Goal: Task Accomplishment & Management: Complete application form

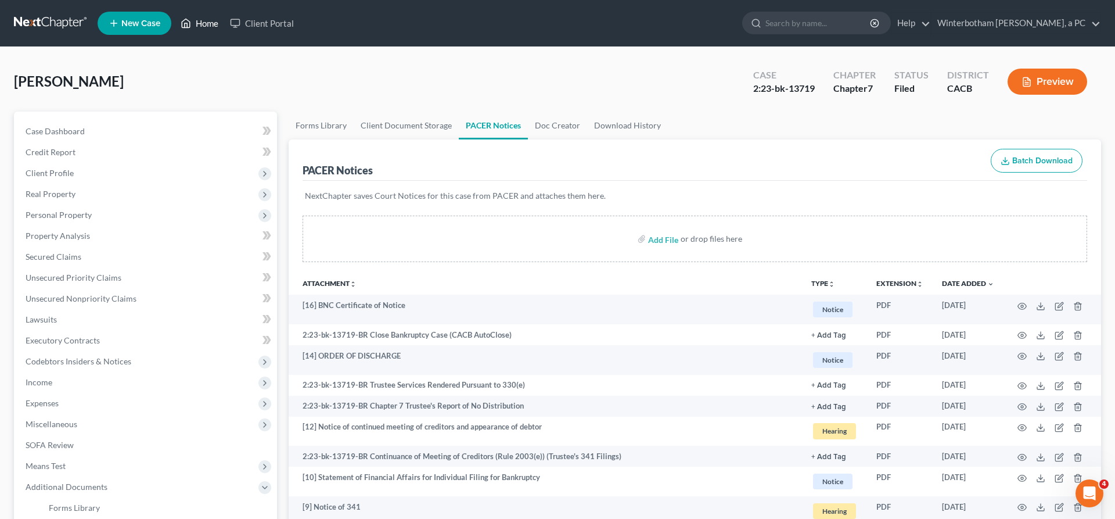
click at [175, 20] on link "Home" at bounding box center [199, 23] width 49 height 21
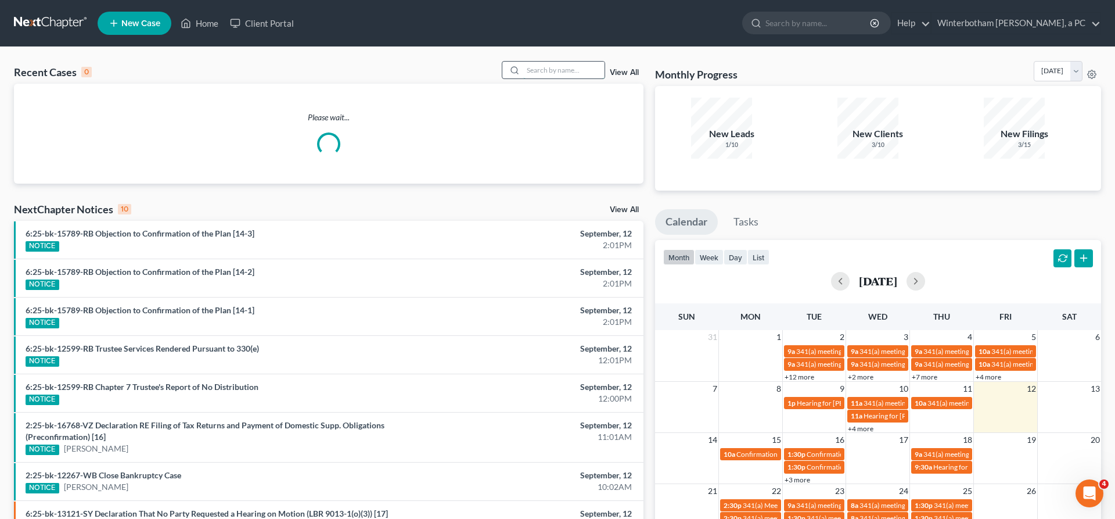
click at [581, 62] on input "search" at bounding box center [563, 70] width 81 height 17
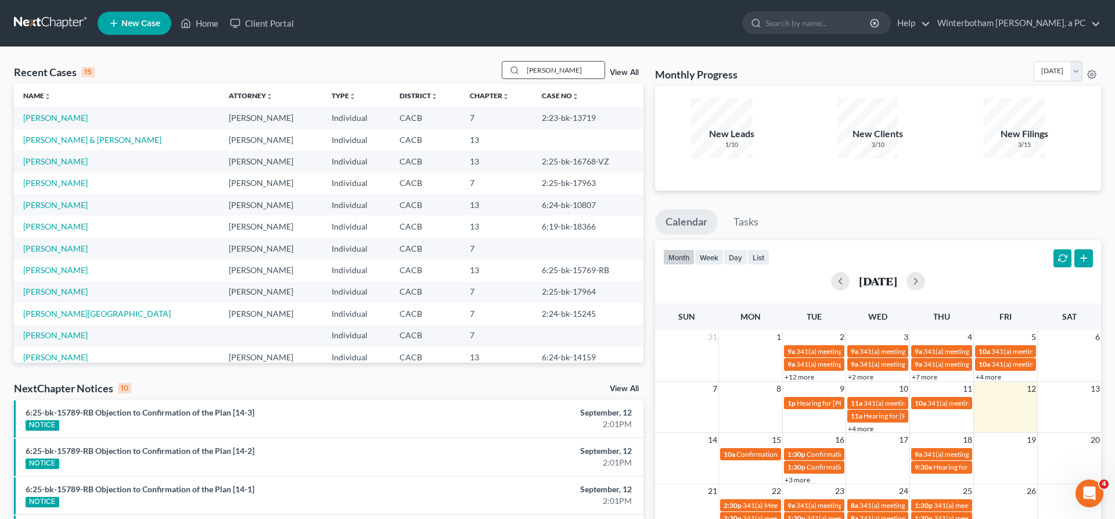
type input "recinos"
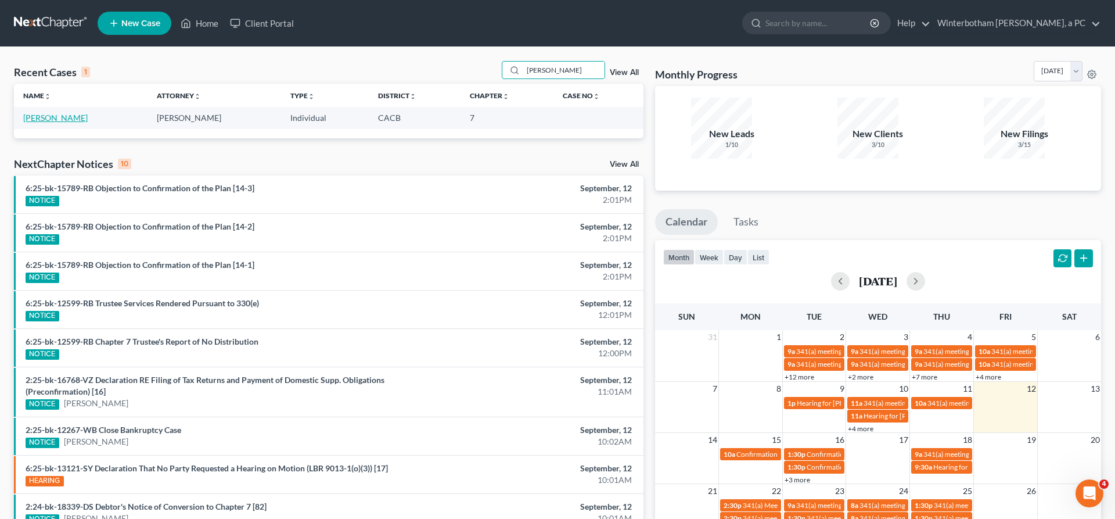
click at [57, 113] on link "[PERSON_NAME]" at bounding box center [55, 118] width 64 height 10
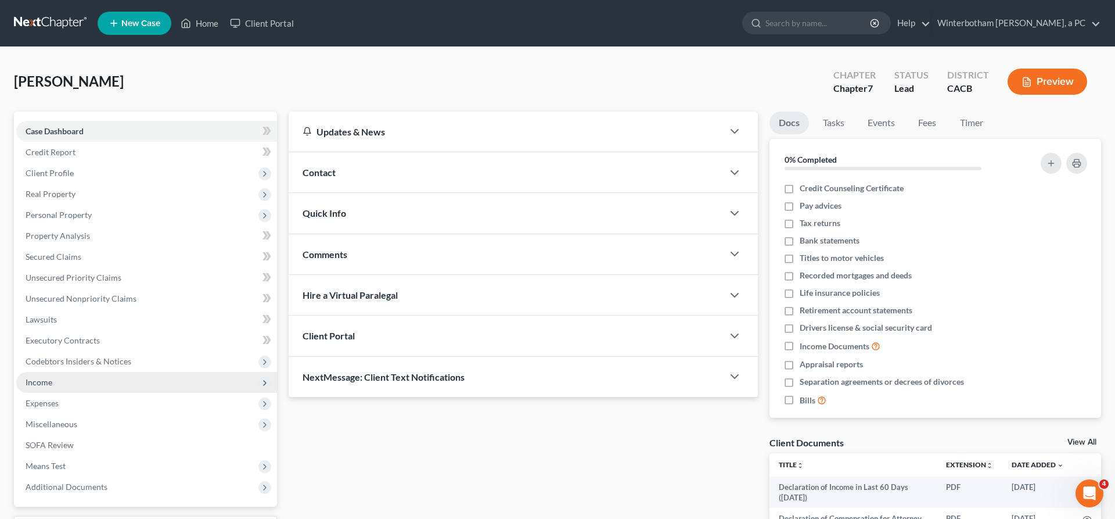
click at [36, 377] on span "Income" at bounding box center [39, 382] width 27 height 10
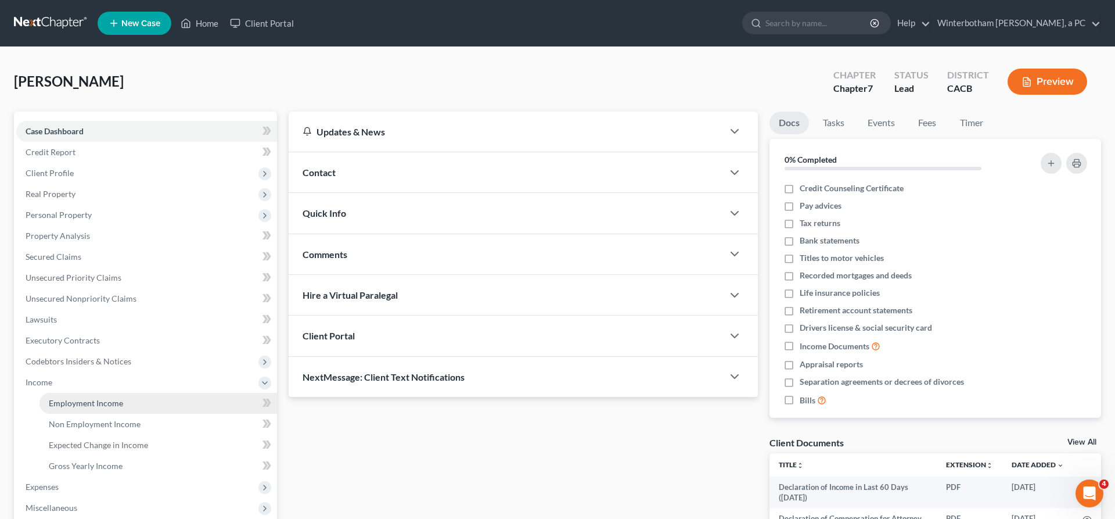
click at [96, 398] on span "Employment Income" at bounding box center [86, 403] width 74 height 10
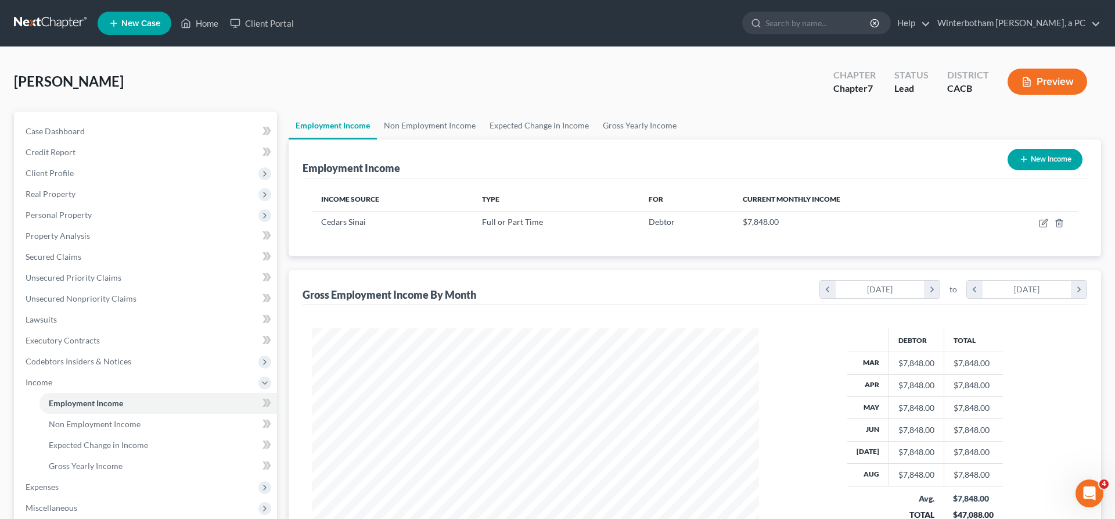
scroll to position [224, 470]
click at [444, 211] on td "Cedars Sinai" at bounding box center [392, 222] width 161 height 22
click at [1046, 220] on icon "button" at bounding box center [1042, 223] width 7 height 7
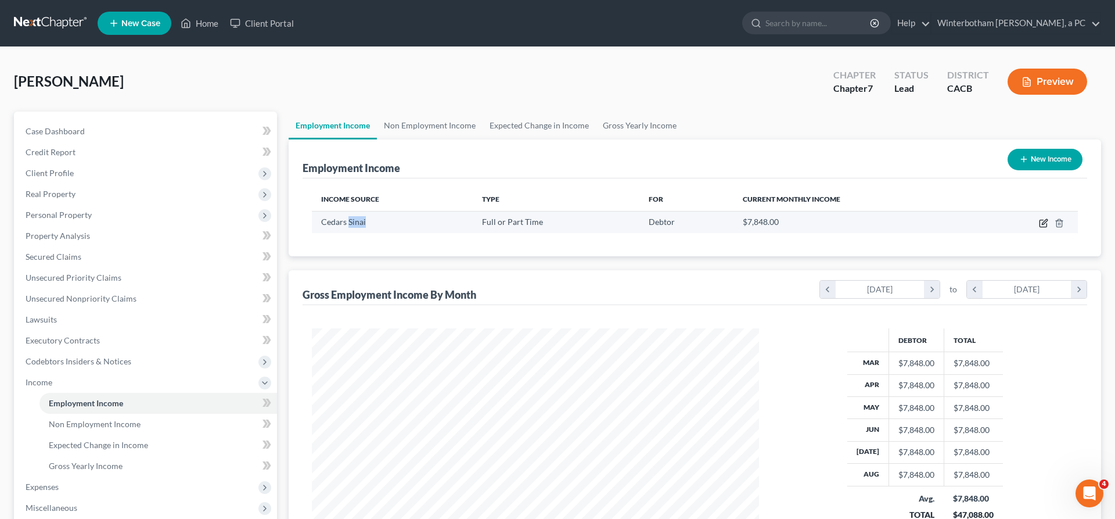
select select "0"
select select "4"
select select "0"
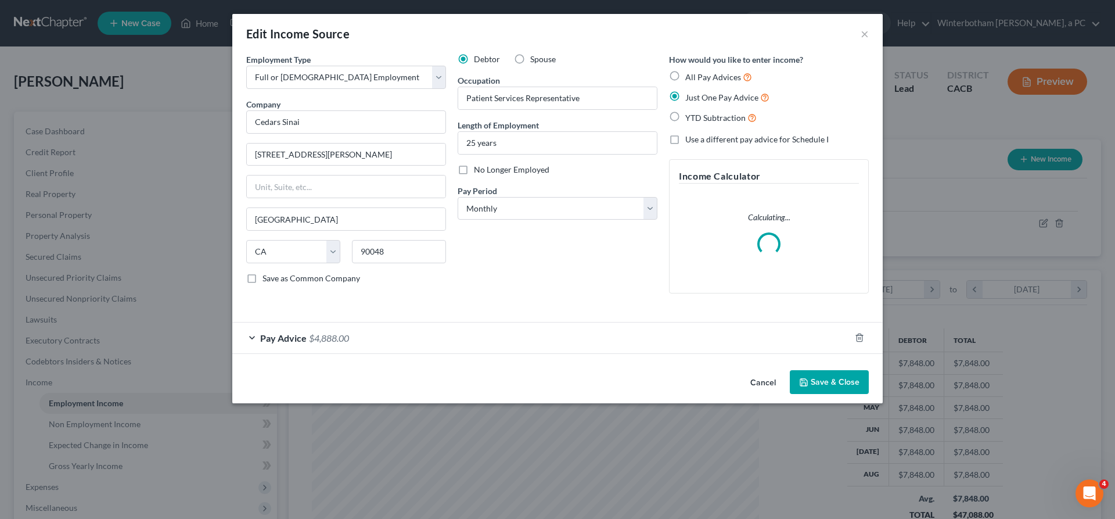
click at [431, 322] on div "Pay Advice $4,888.00" at bounding box center [541, 337] width 618 height 31
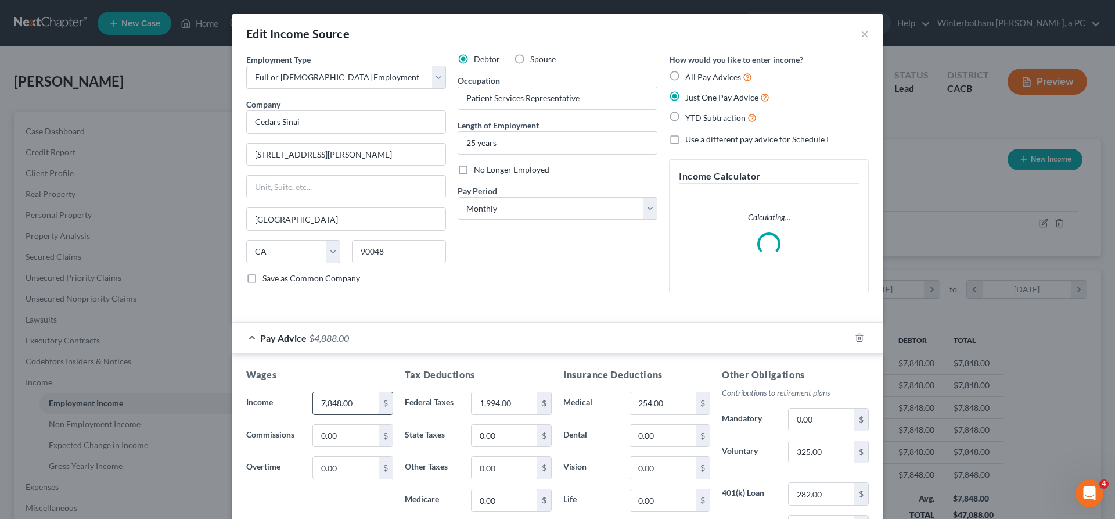
drag, startPoint x: 412, startPoint y: 304, endPoint x: 283, endPoint y: 301, distance: 128.9
click at [313, 392] on input "7,848.00" at bounding box center [346, 403] width 66 height 22
type input "0"
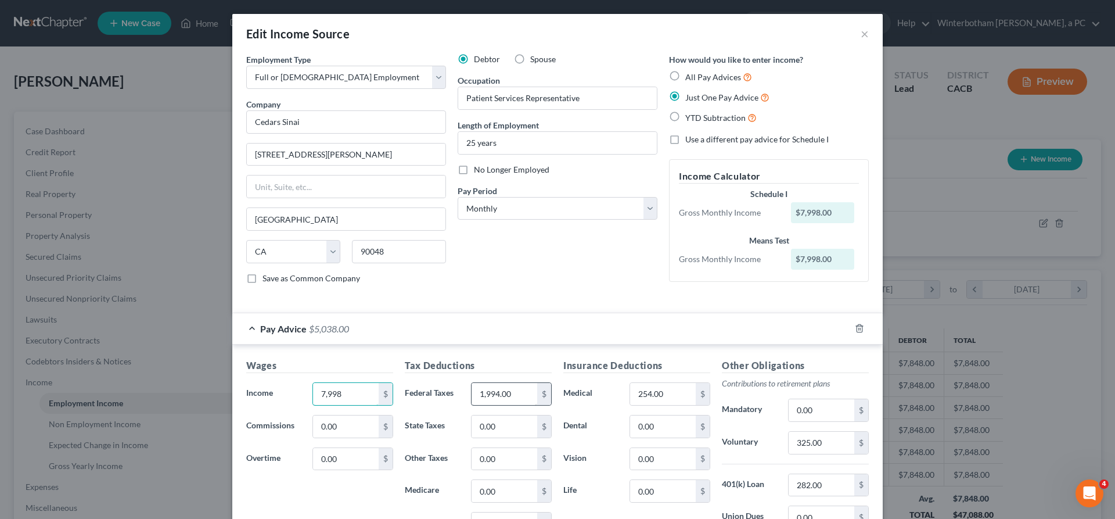
type input "7,998"
drag, startPoint x: 531, startPoint y: 303, endPoint x: 308, endPoint y: 285, distance: 223.1
click at [472, 383] on input "1,994.00" at bounding box center [505, 394] width 66 height 22
type input "2"
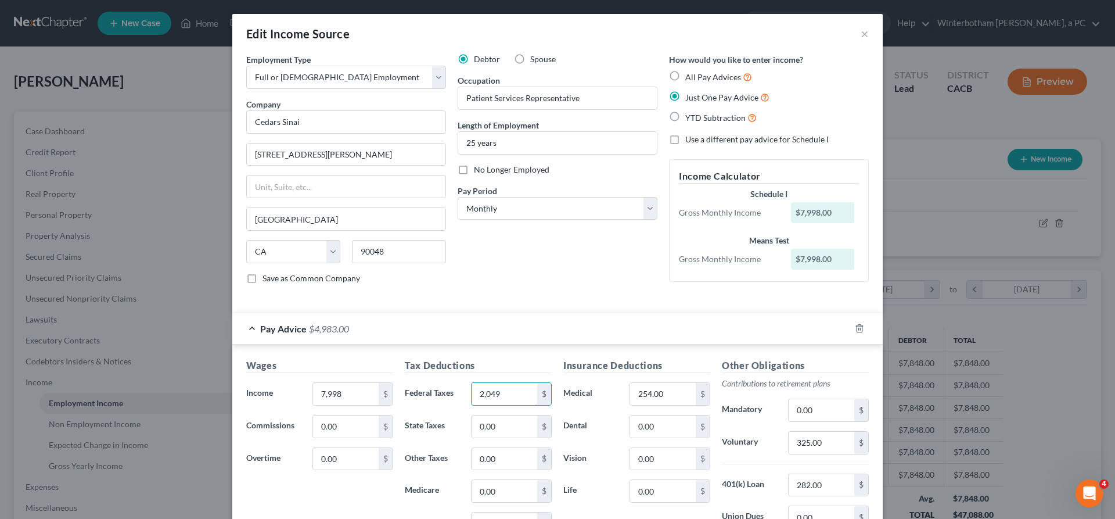
type input "2,049"
click at [635, 456] on div "Insurance Deductions Medical 254.00 $ Dental 0.00 $ Vision 0.00 $ Life 0.00 $" at bounding box center [636, 480] width 159 height 244
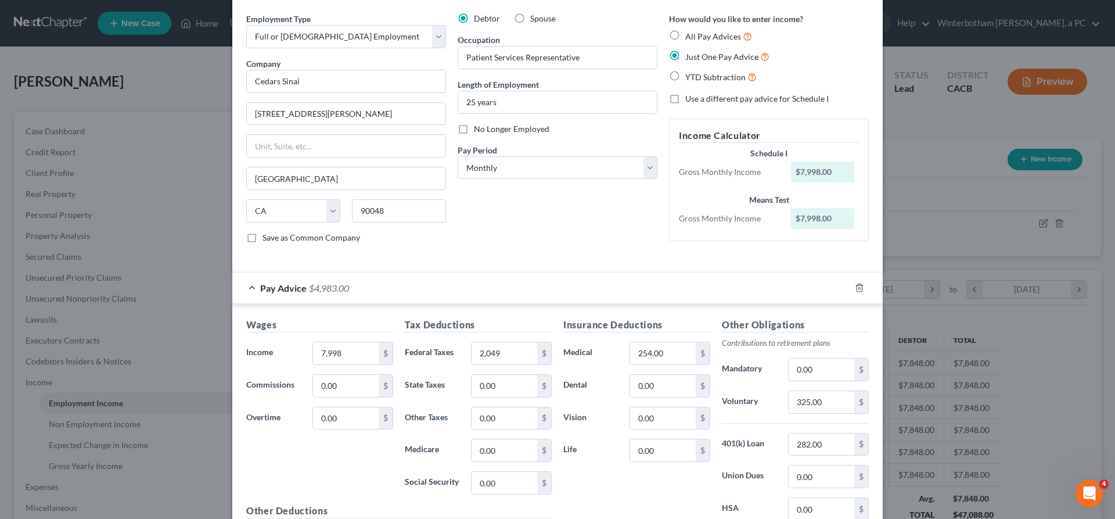
scroll to position [42, 0]
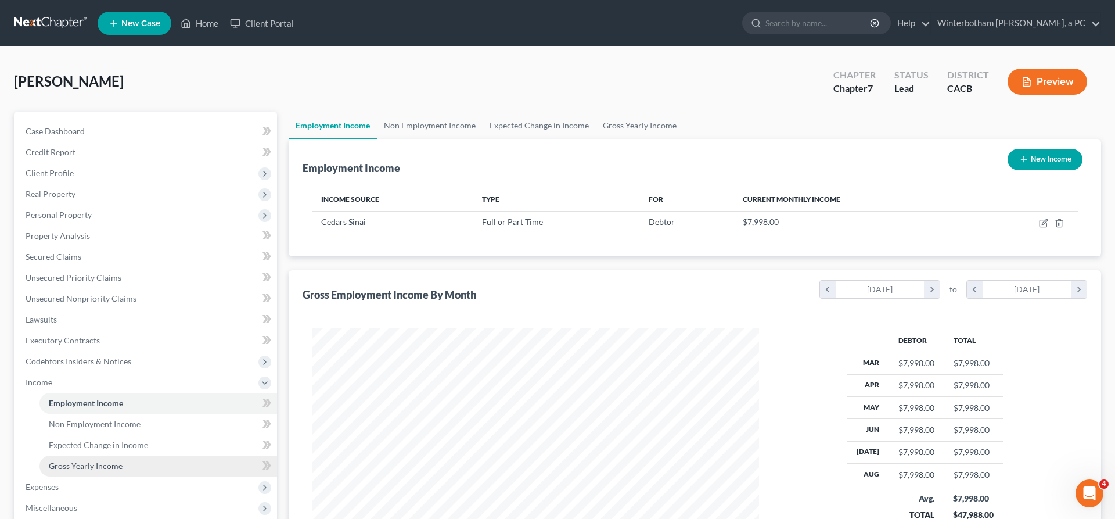
click at [118, 455] on link "Gross Yearly Income" at bounding box center [158, 465] width 238 height 21
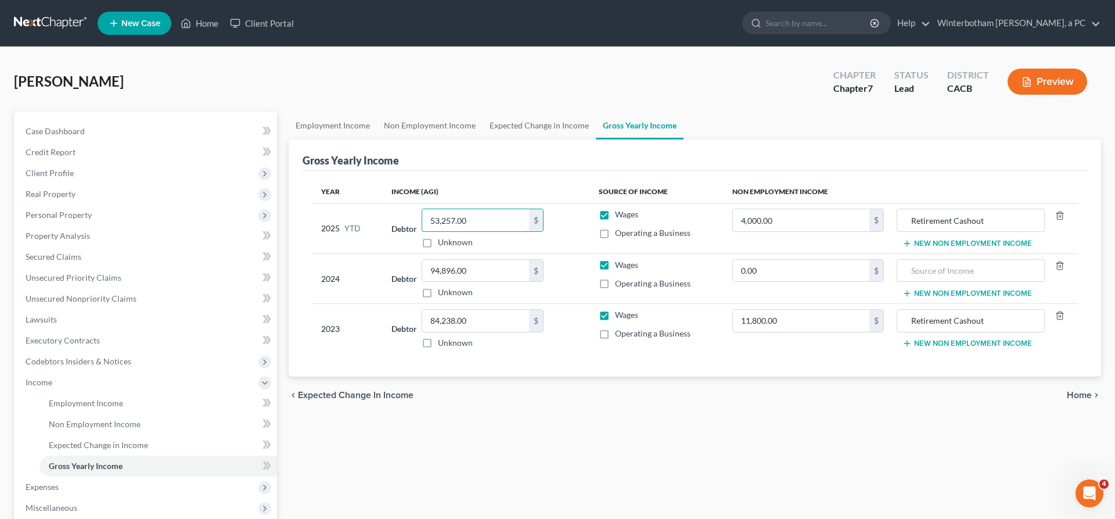
drag, startPoint x: 447, startPoint y: 171, endPoint x: 386, endPoint y: 173, distance: 60.4
click at [422, 209] on input "53,257.00" at bounding box center [475, 220] width 107 height 22
type input "0"
type input "41,836"
click at [65, 476] on span "Expenses" at bounding box center [146, 486] width 261 height 21
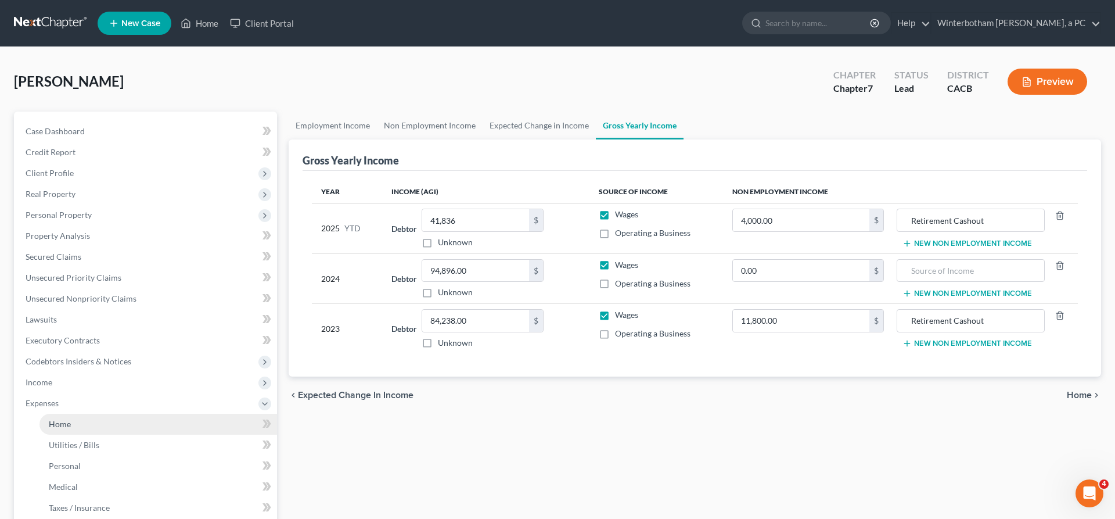
click at [73, 413] on link "Home" at bounding box center [158, 423] width 238 height 21
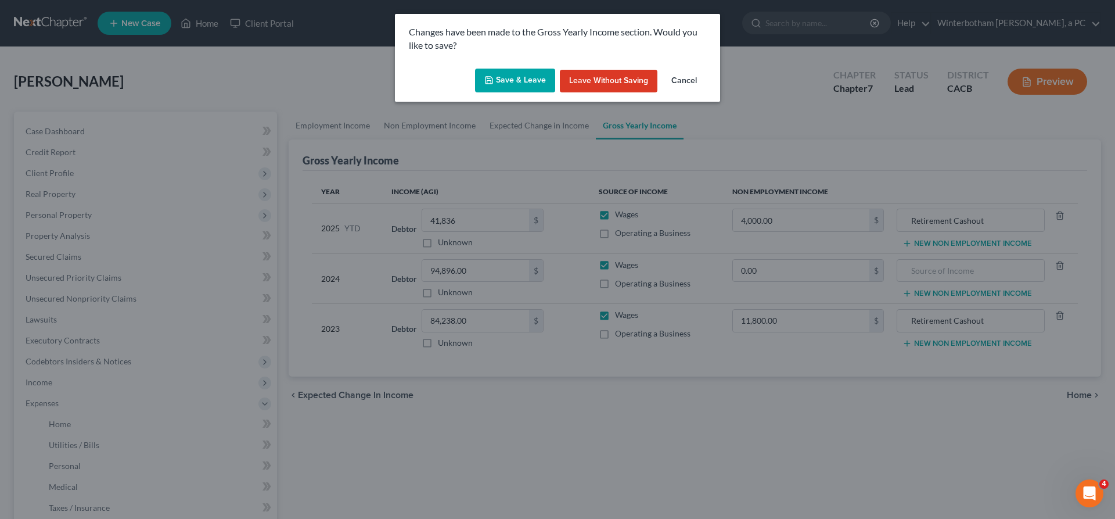
click at [545, 69] on button "Save & Leave" at bounding box center [515, 81] width 80 height 24
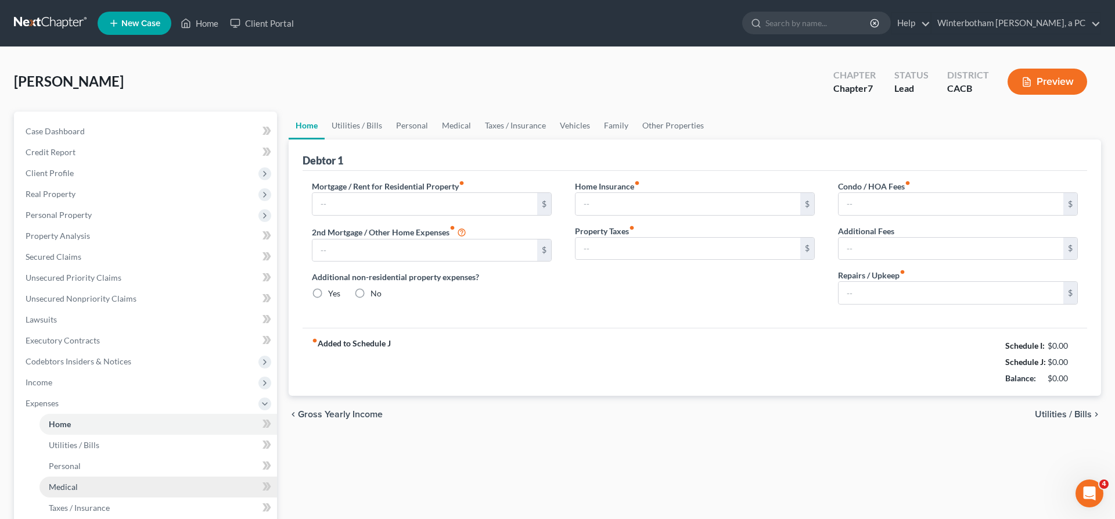
type input "1,850.00"
type input "0.00"
radio input "true"
type input "0.00"
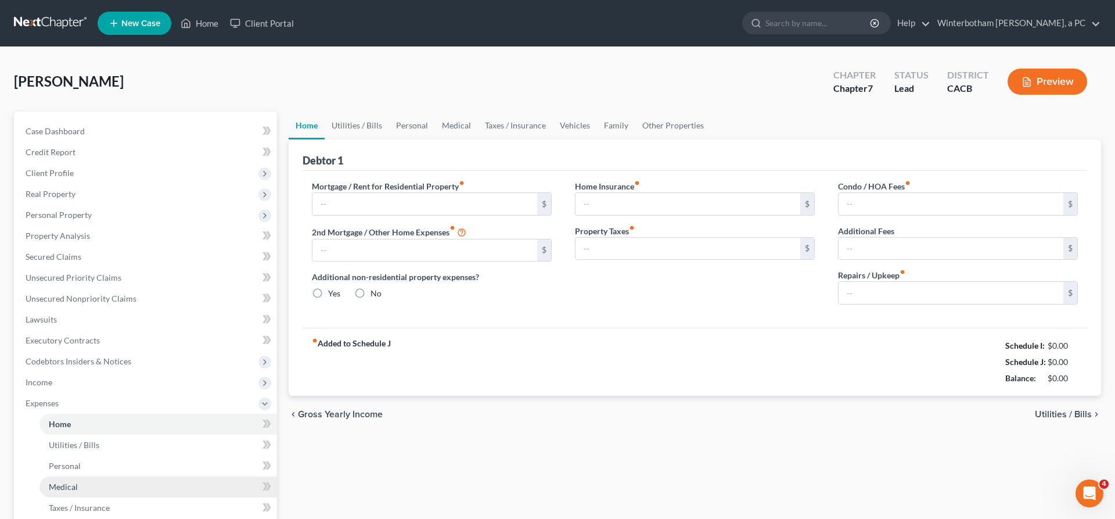
type input "0.00"
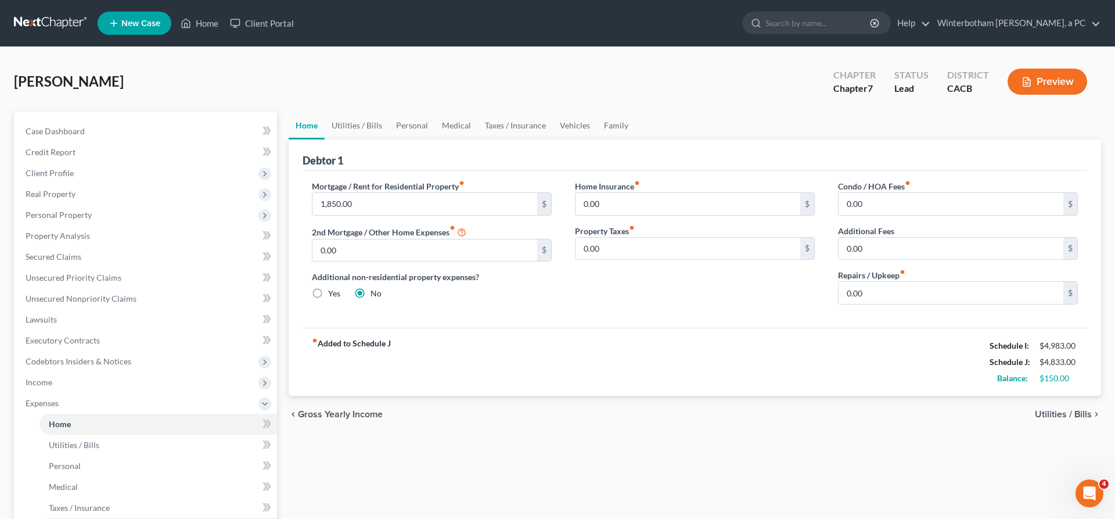
click at [67, 518] on link "Vehicles" at bounding box center [158, 528] width 238 height 21
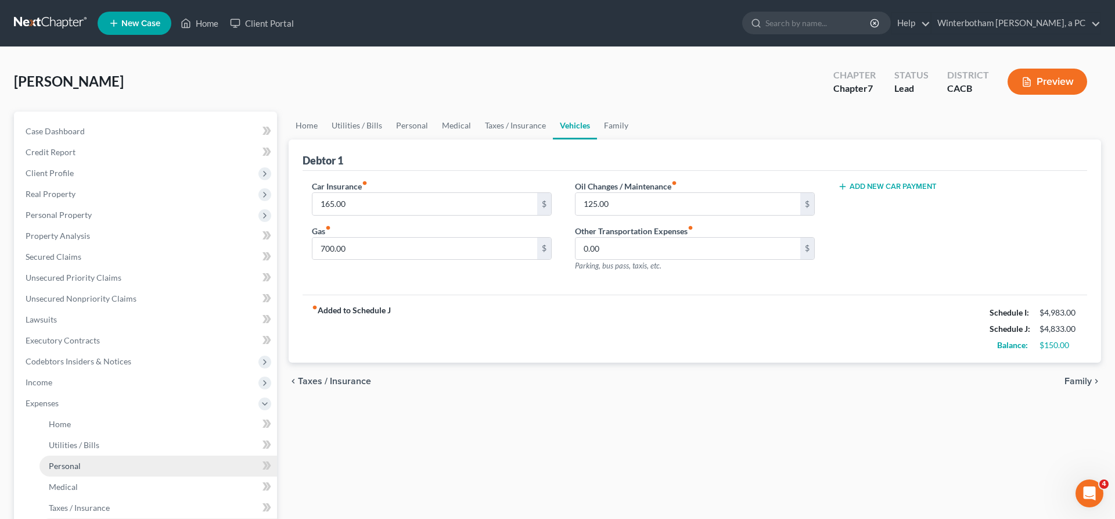
click at [76, 455] on link "Personal" at bounding box center [158, 465] width 238 height 21
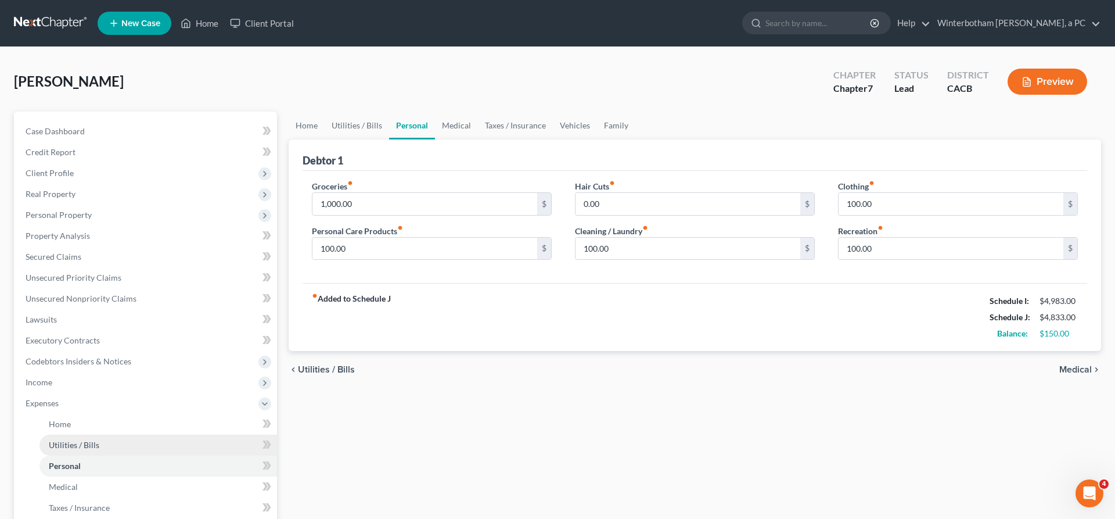
click at [91, 434] on link "Utilities / Bills" at bounding box center [158, 444] width 238 height 21
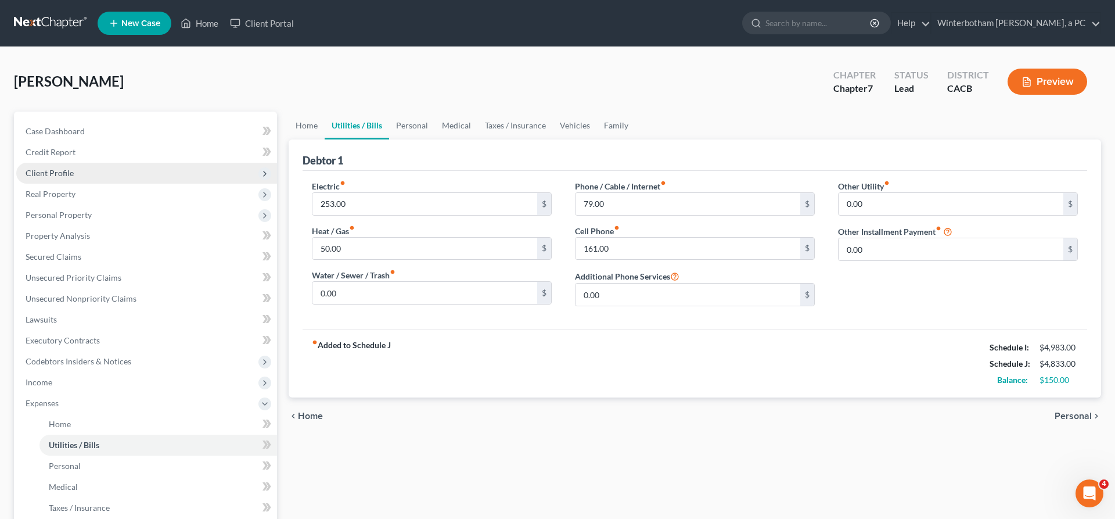
click at [54, 168] on span "Client Profile" at bounding box center [50, 173] width 48 height 10
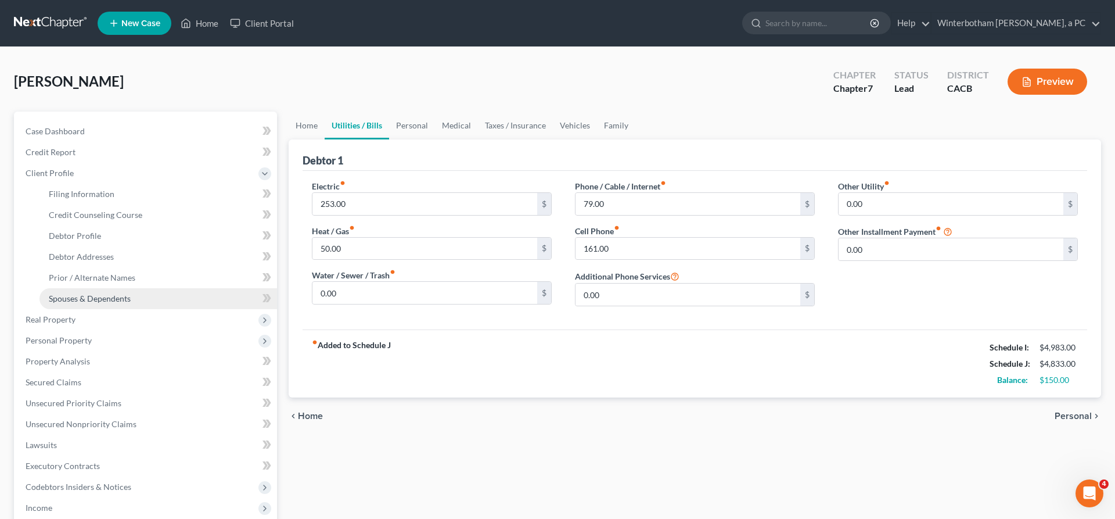
click at [98, 293] on span "Spouses & Dependents" at bounding box center [90, 298] width 82 height 10
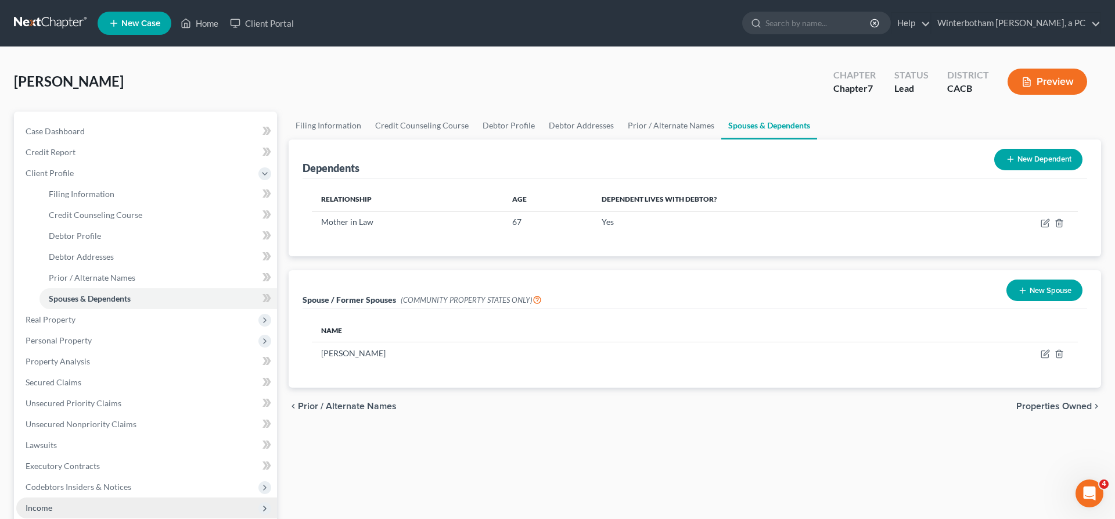
click at [52, 497] on span "Income" at bounding box center [146, 507] width 261 height 21
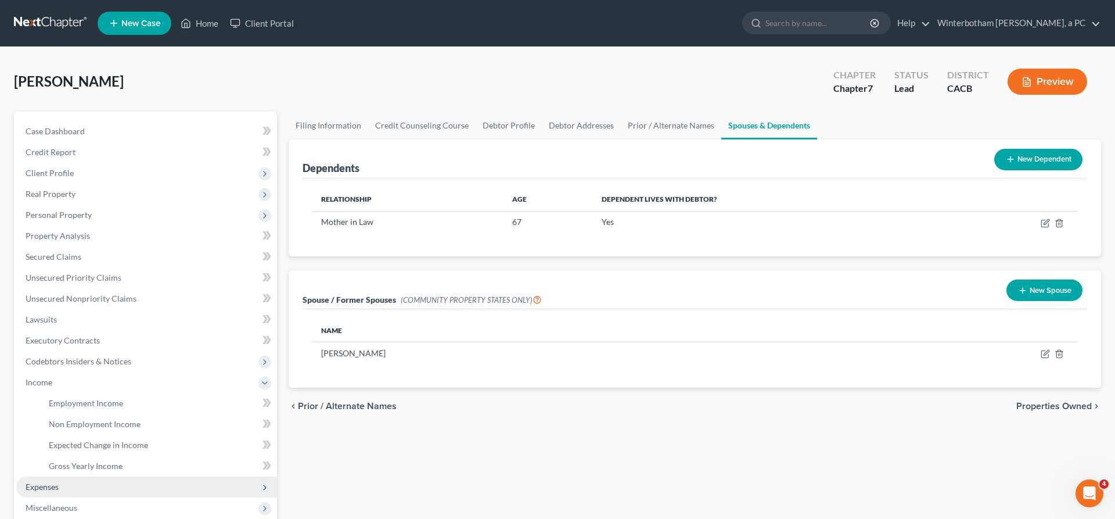
click at [75, 476] on span "Expenses" at bounding box center [146, 486] width 261 height 21
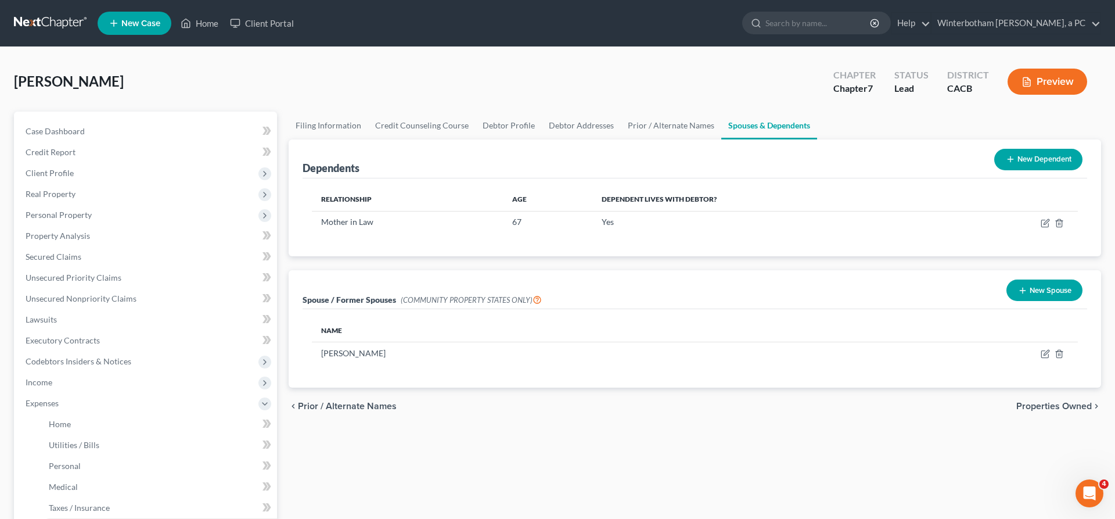
click at [70, 518] on link "Vehicles" at bounding box center [158, 528] width 238 height 21
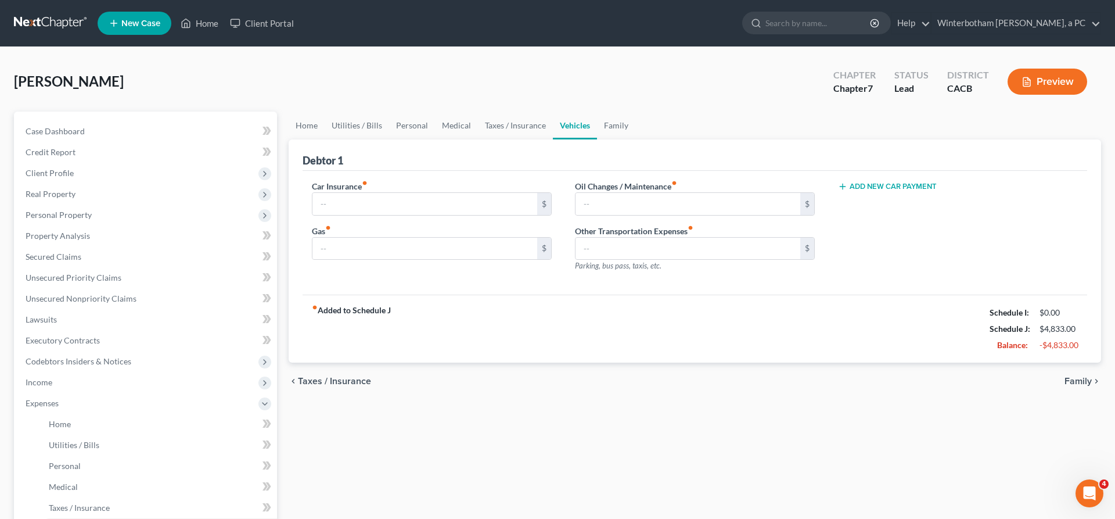
type input "165.00"
type input "700.00"
type input "125.00"
type input "0.00"
click at [1092, 376] on span "Family" at bounding box center [1077, 380] width 27 height 9
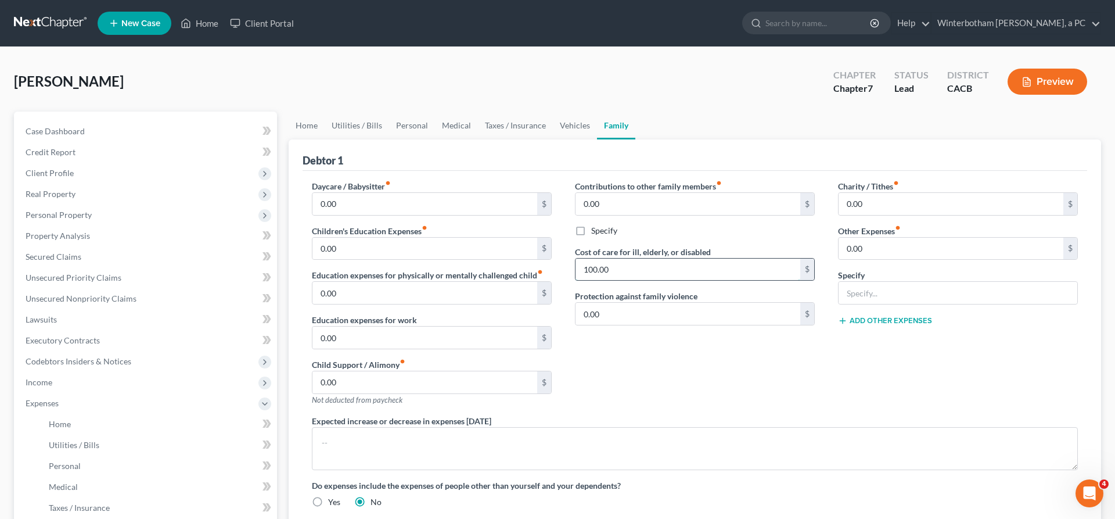
drag, startPoint x: 611, startPoint y: 211, endPoint x: 586, endPoint y: 213, distance: 25.0
click at [587, 258] on input "100.00" at bounding box center [687, 269] width 225 height 22
type input "0"
type input "150"
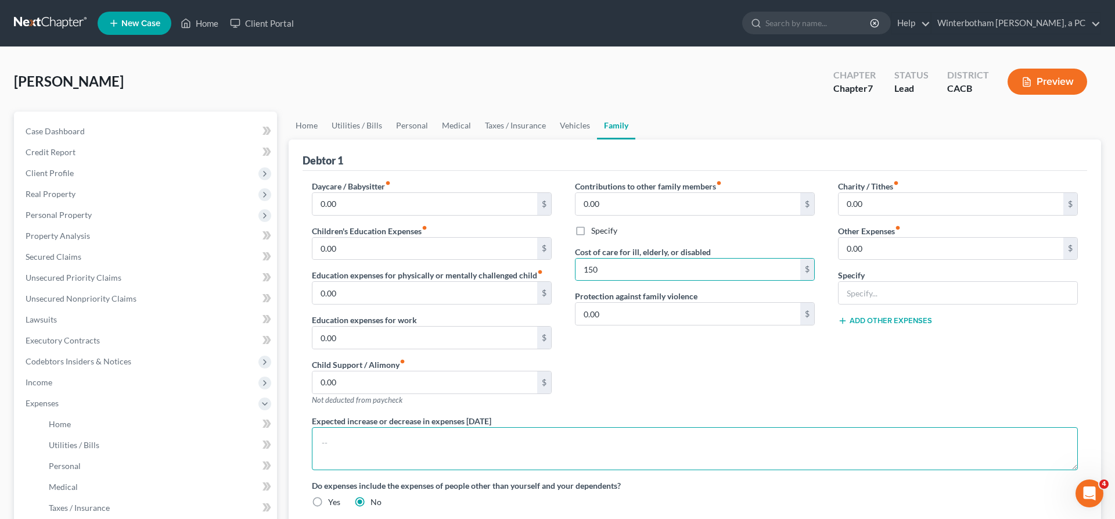
click at [677, 427] on textarea at bounding box center [695, 448] width 766 height 43
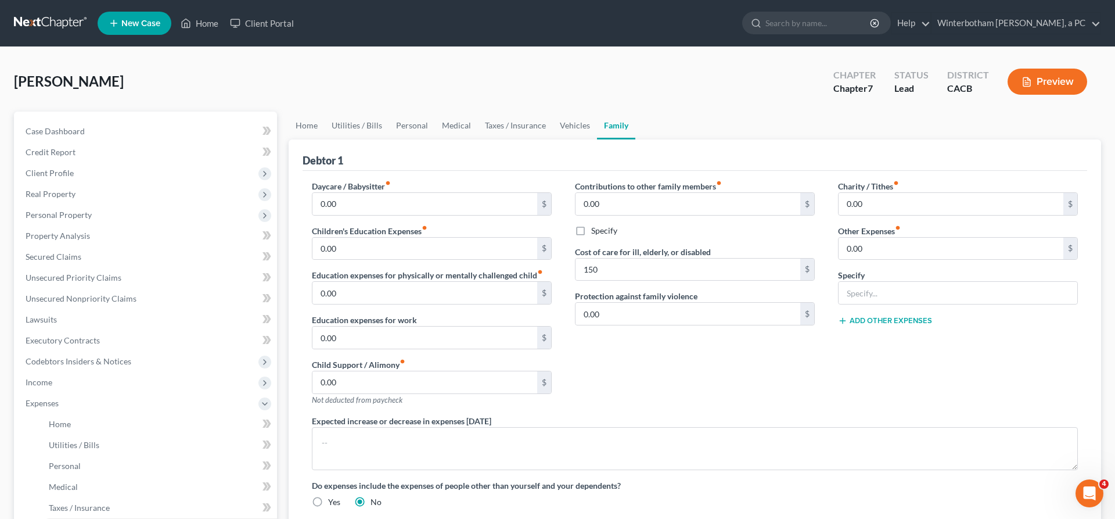
click at [75, 518] on link "Vehicles" at bounding box center [158, 528] width 238 height 21
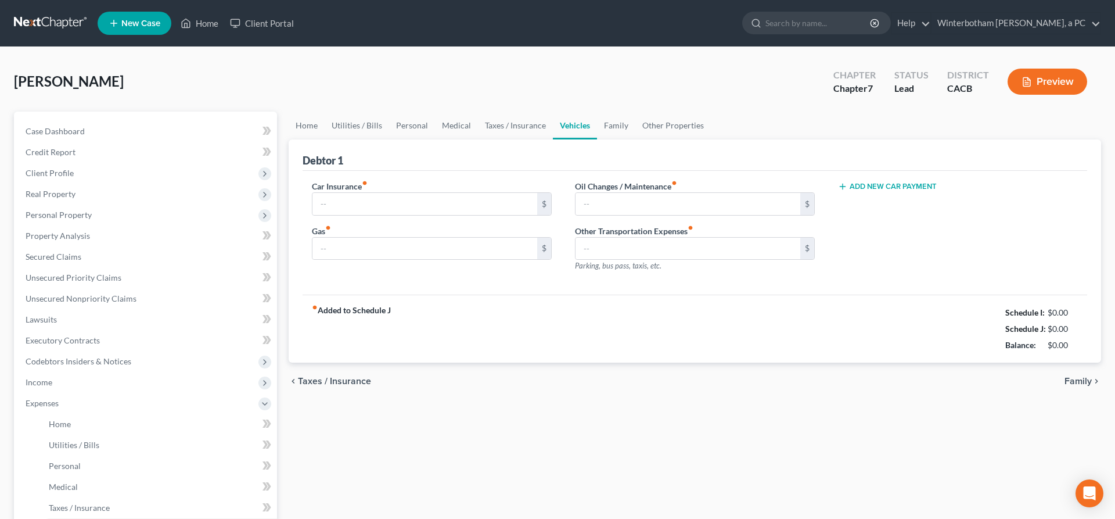
type input "165.00"
type input "700.00"
type input "125.00"
type input "0.00"
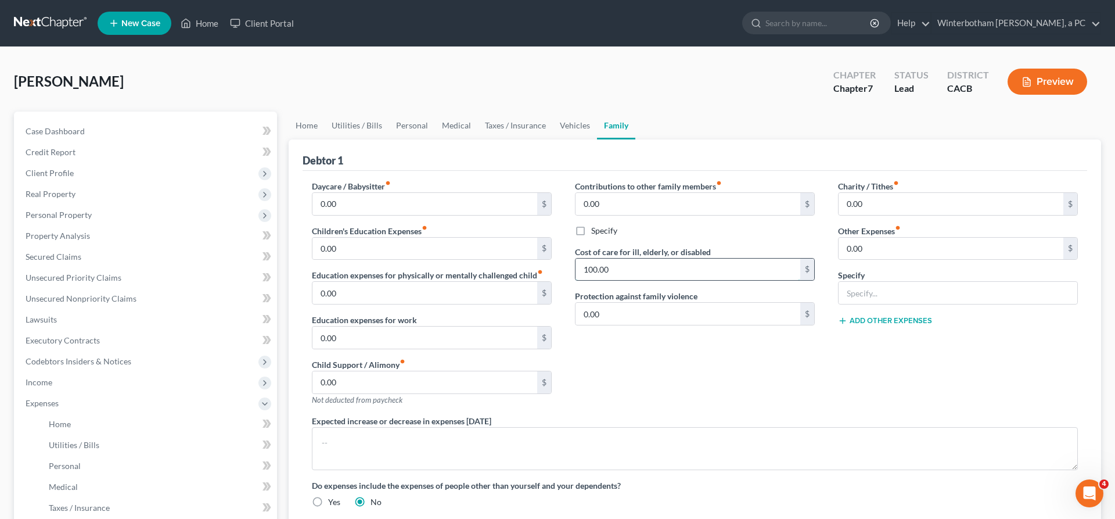
click at [646, 258] on input "100.00" at bounding box center [687, 269] width 225 height 22
click at [77, 440] on span "Attorney / Credit Counseling Fees" at bounding box center [110, 445] width 123 height 10
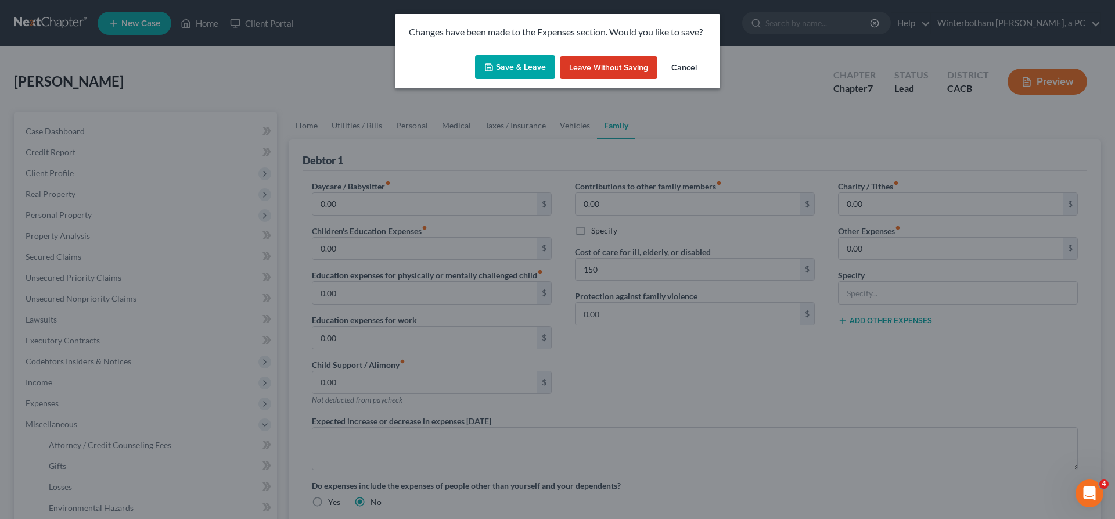
click at [513, 55] on button "Save & Leave" at bounding box center [515, 67] width 80 height 24
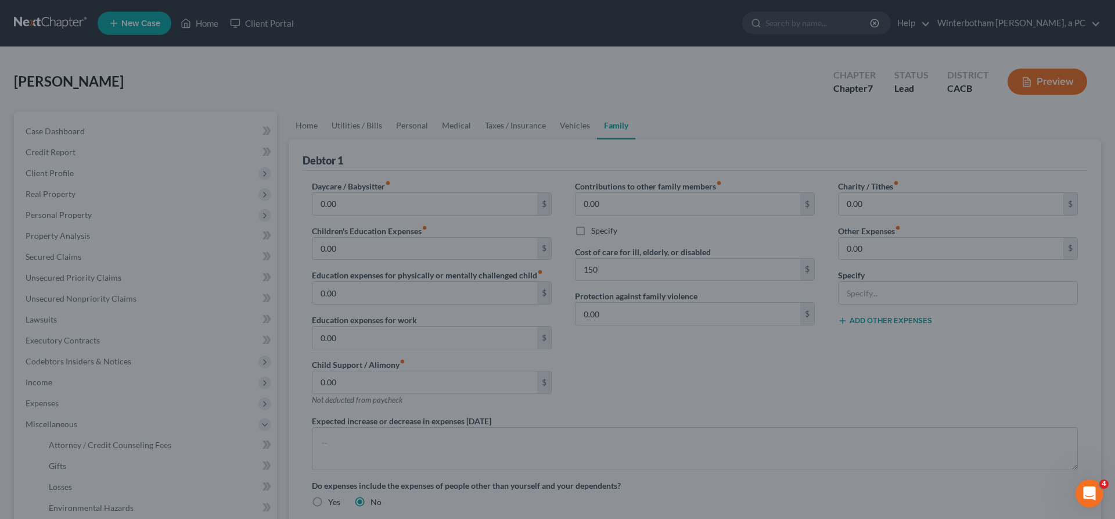
type input "150.00"
select select "1"
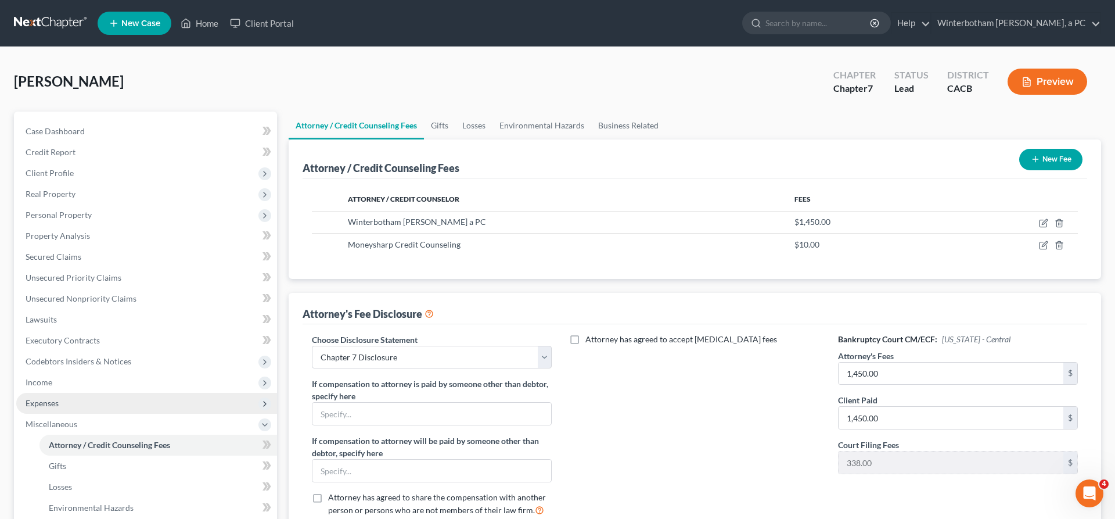
click at [44, 398] on span "Expenses" at bounding box center [42, 403] width 33 height 10
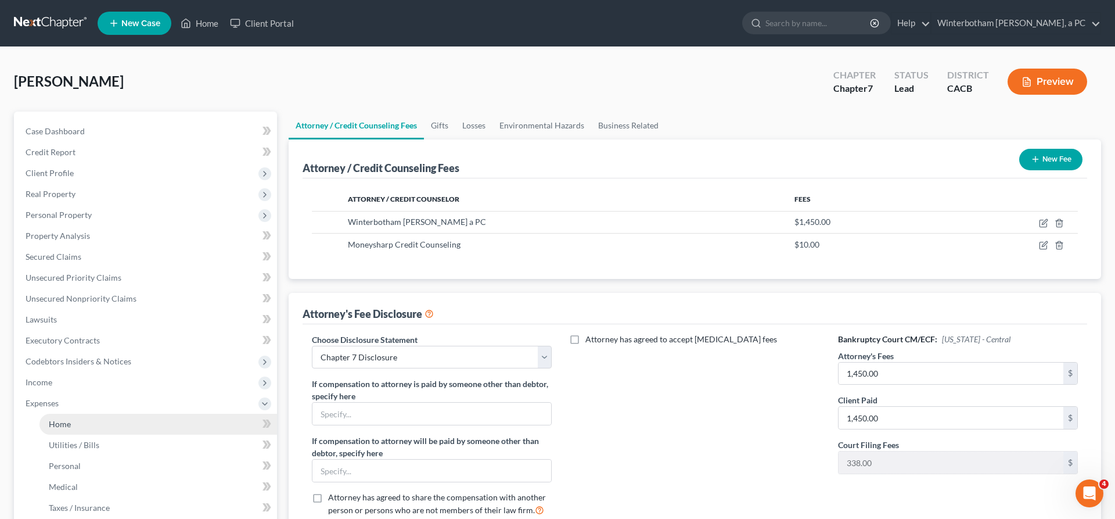
click at [66, 413] on link "Home" at bounding box center [158, 423] width 238 height 21
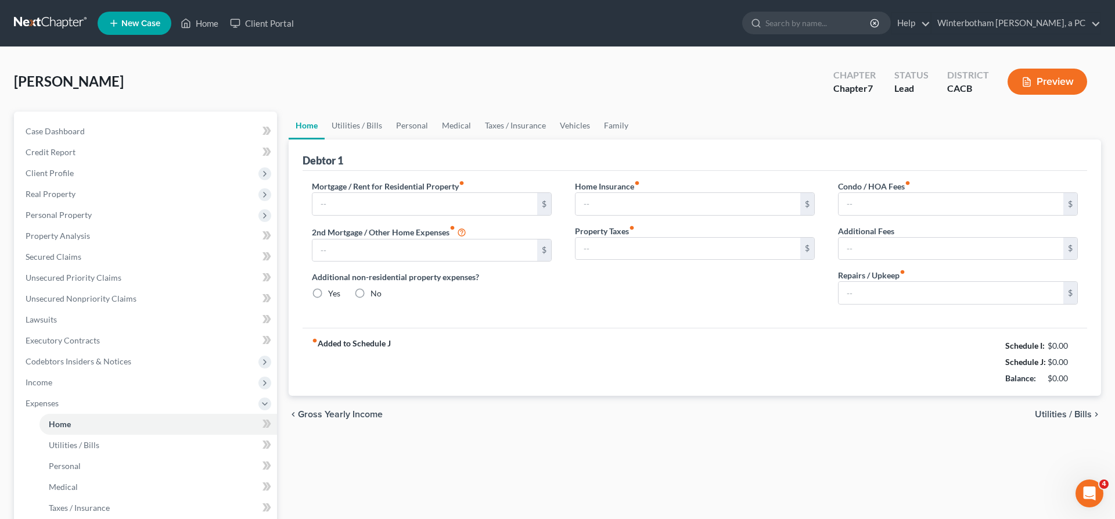
type input "1,850.00"
type input "0.00"
radio input "true"
type input "0.00"
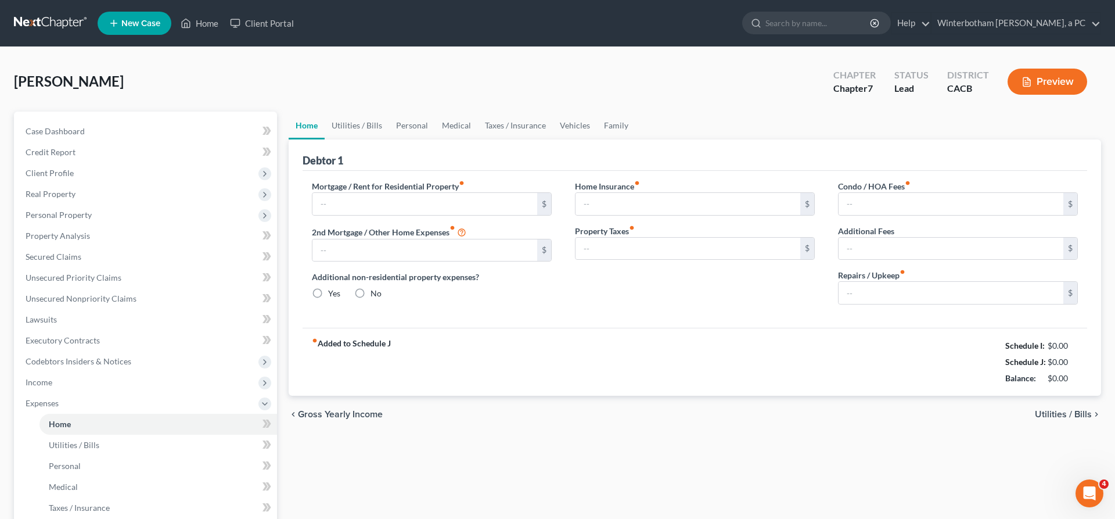
type input "0.00"
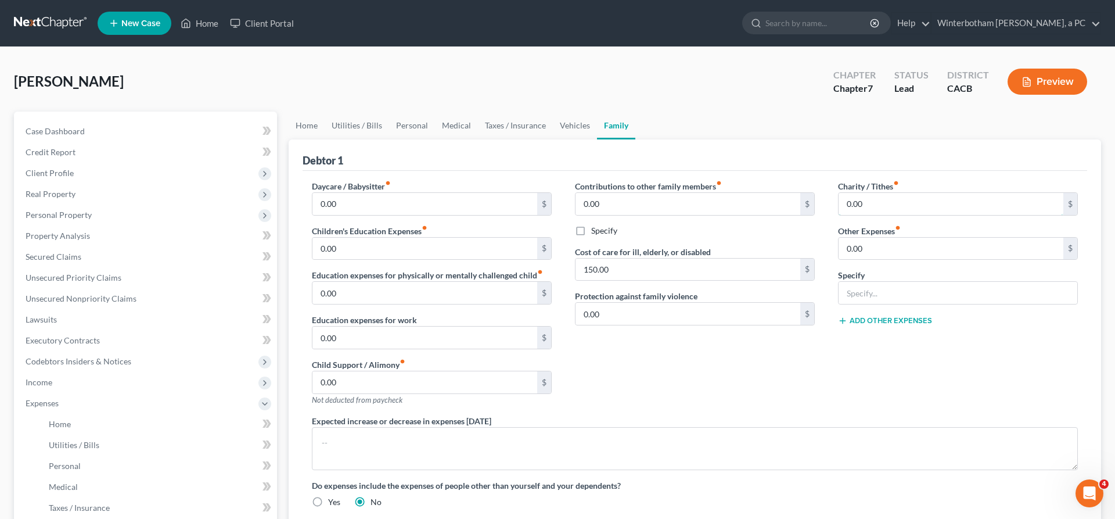
drag, startPoint x: 866, startPoint y: 161, endPoint x: 839, endPoint y: 162, distance: 27.3
click at [843, 193] on input "0.00" at bounding box center [951, 204] width 225 height 22
type input "0"
type input "50"
click at [912, 261] on div "Charity / Tithes fiber_manual_record 50 $ Other Expenses fiber_manual_record 0.…" at bounding box center [957, 297] width 263 height 235
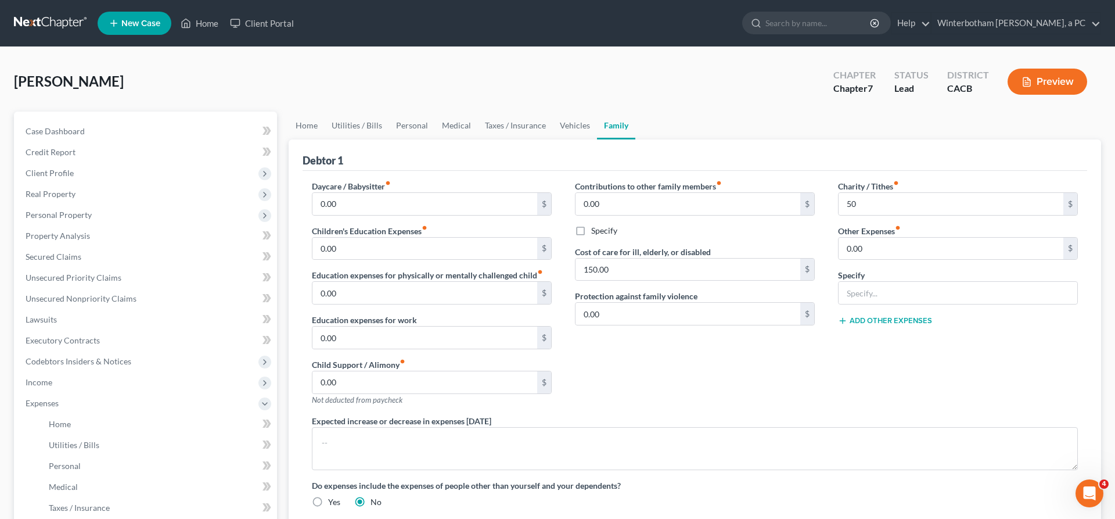
click at [913, 296] on div "Charity / Tithes fiber_manual_record 50 $ Other Expenses fiber_manual_record 0.…" at bounding box center [957, 297] width 263 height 235
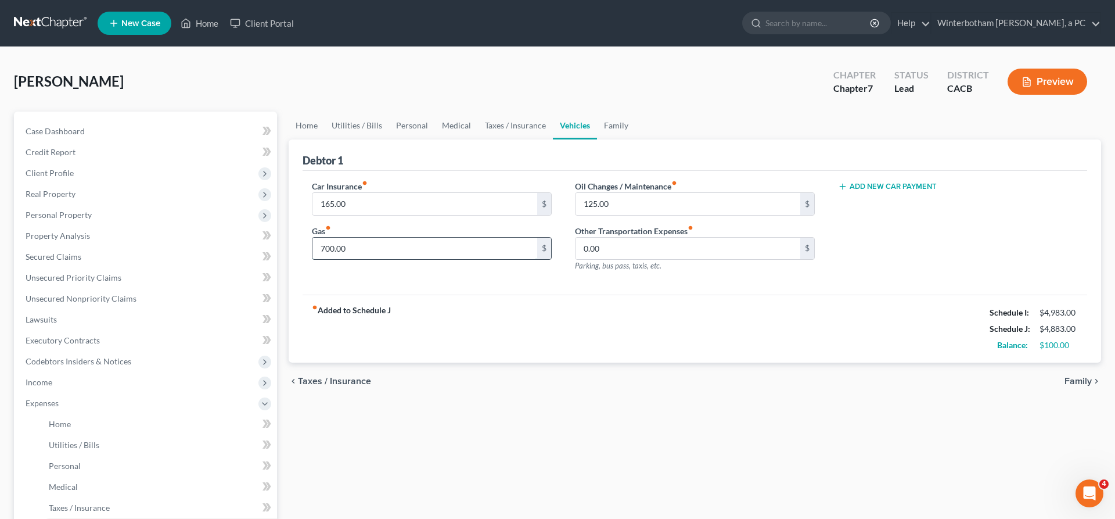
click at [347, 238] on input "700.00" at bounding box center [424, 249] width 225 height 22
drag, startPoint x: 369, startPoint y: 191, endPoint x: 211, endPoint y: 207, distance: 158.7
click at [312, 238] on input "8,500" at bounding box center [424, 249] width 225 height 22
click at [312, 238] on input "8,508,500" at bounding box center [424, 249] width 225 height 22
type input "800"
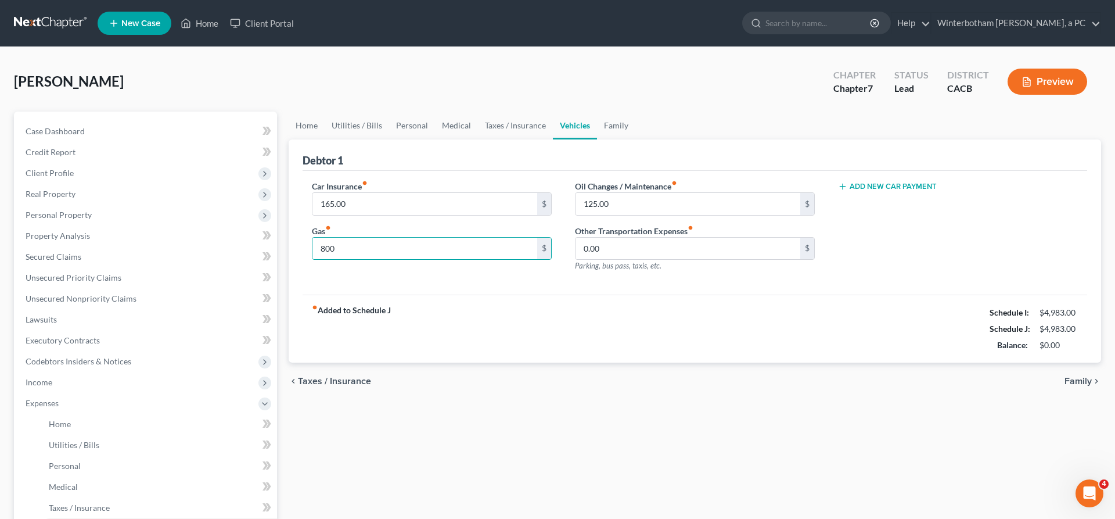
click at [466, 362] on div "chevron_left Taxes / Insurance Family chevron_right" at bounding box center [695, 380] width 812 height 37
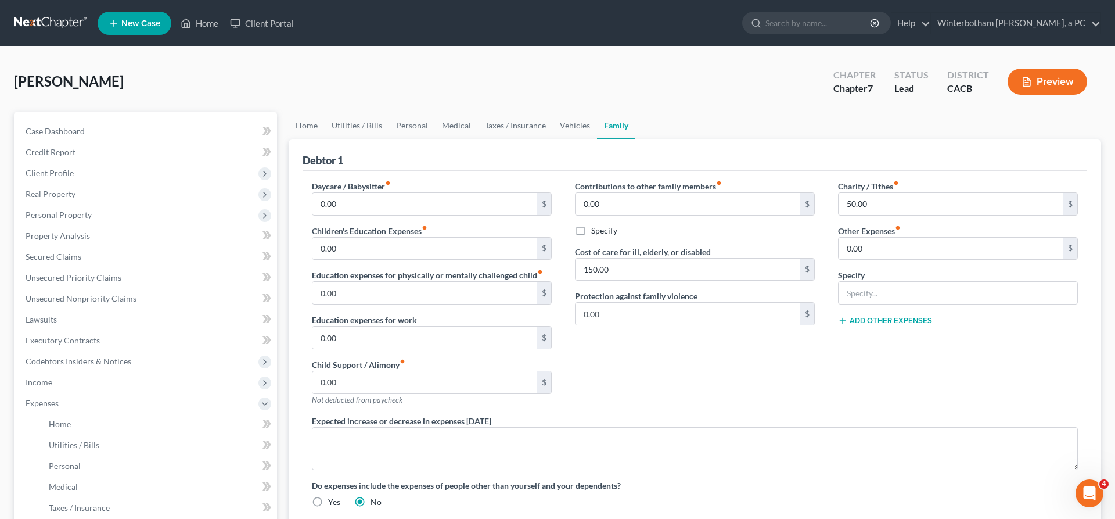
click at [86, 440] on span "Attorney / Credit Counseling Fees" at bounding box center [110, 445] width 123 height 10
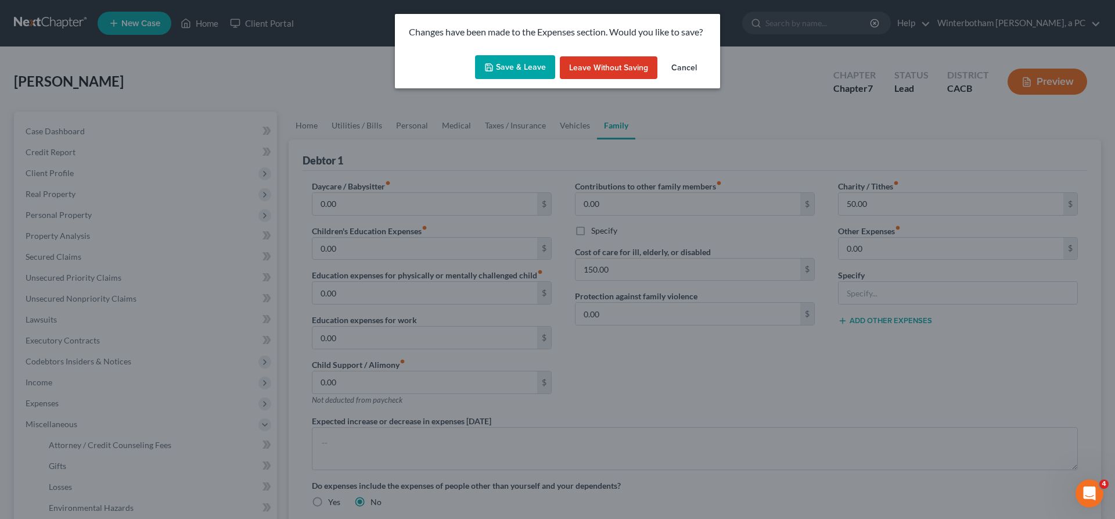
click at [528, 55] on button "Save & Leave" at bounding box center [515, 67] width 80 height 24
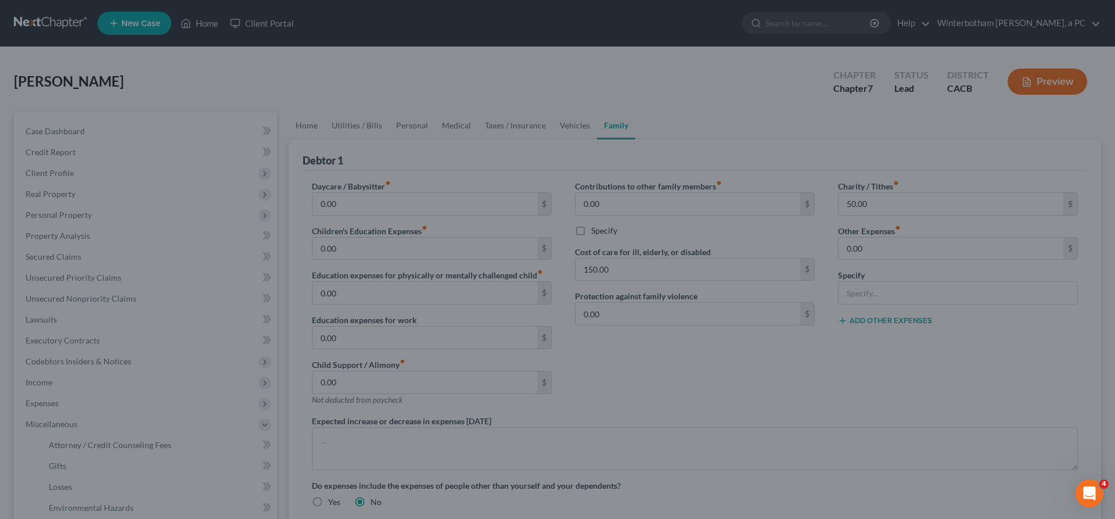
select select "1"
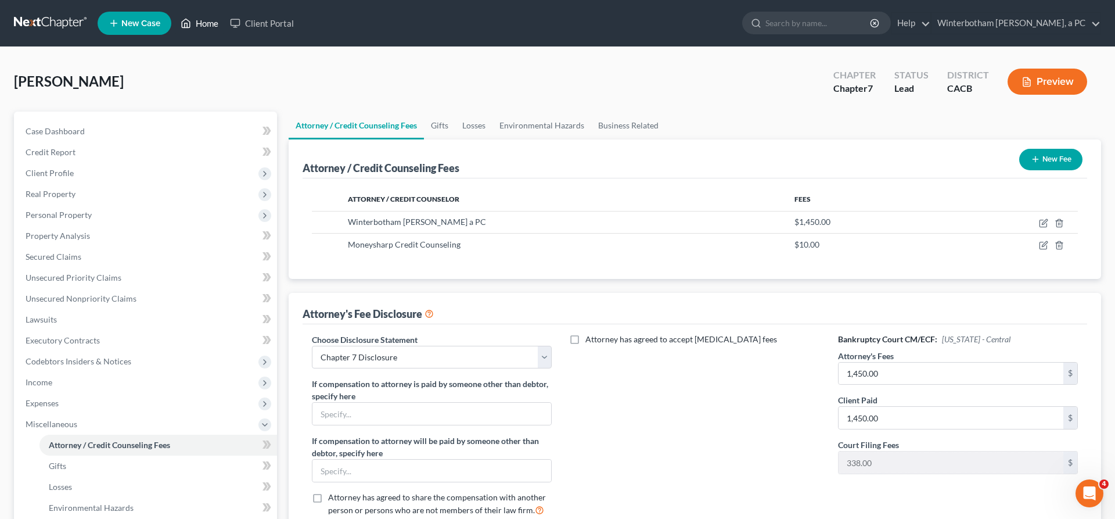
click at [175, 20] on link "Home" at bounding box center [199, 23] width 49 height 21
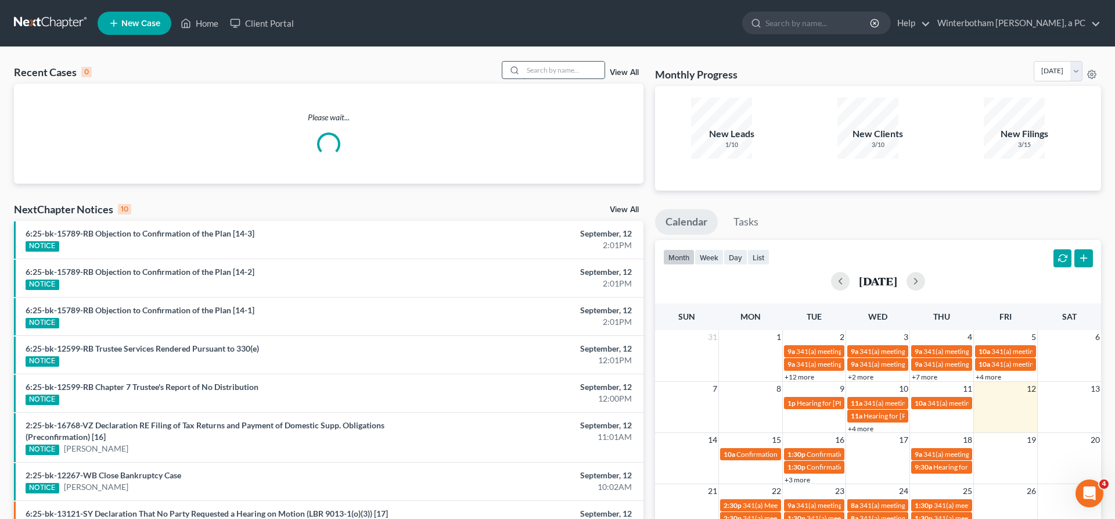
click at [605, 62] on input "search" at bounding box center [563, 70] width 81 height 17
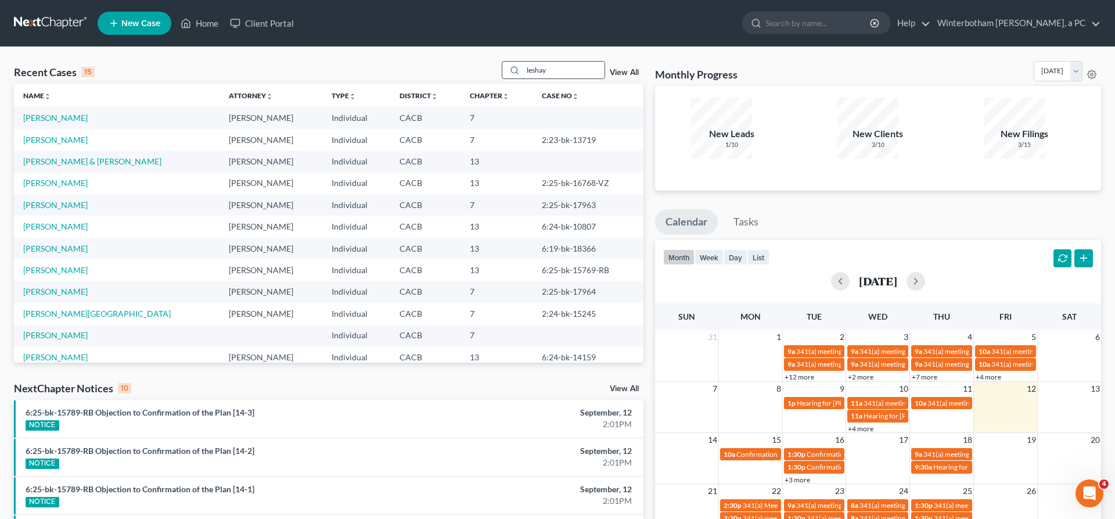
type input "leshay"
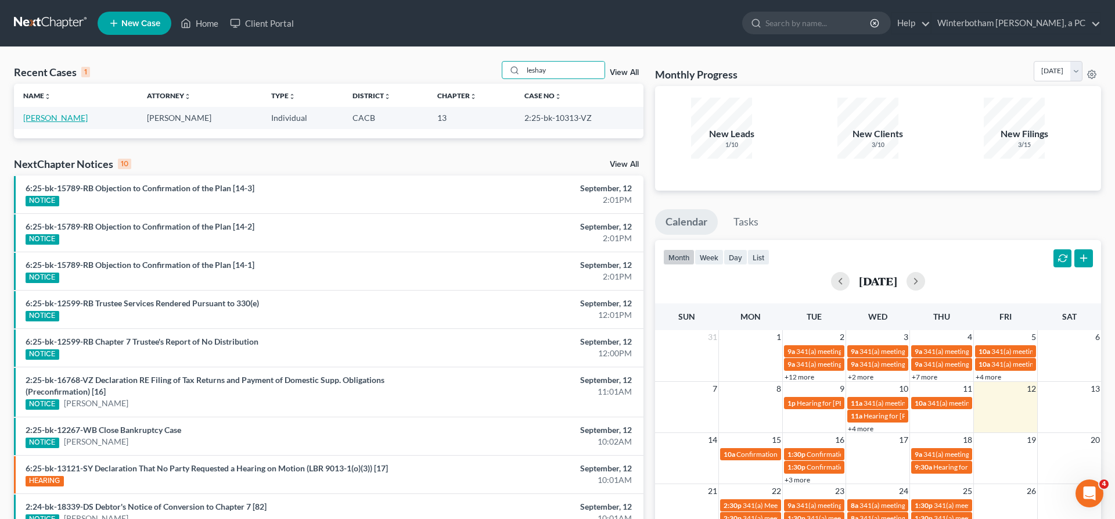
click at [56, 113] on link "[PERSON_NAME]" at bounding box center [55, 118] width 64 height 10
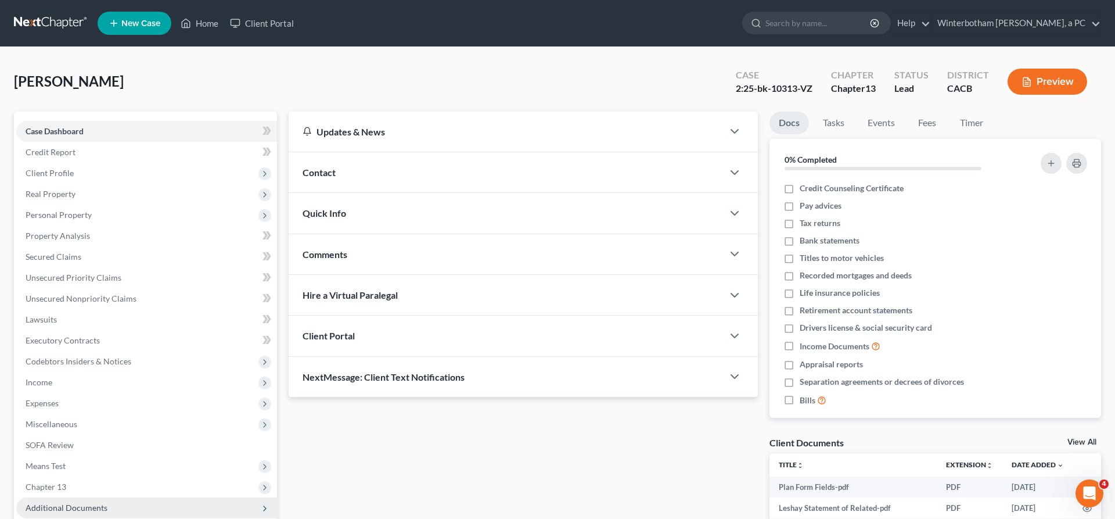
click at [91, 497] on span "Additional Documents" at bounding box center [146, 507] width 261 height 21
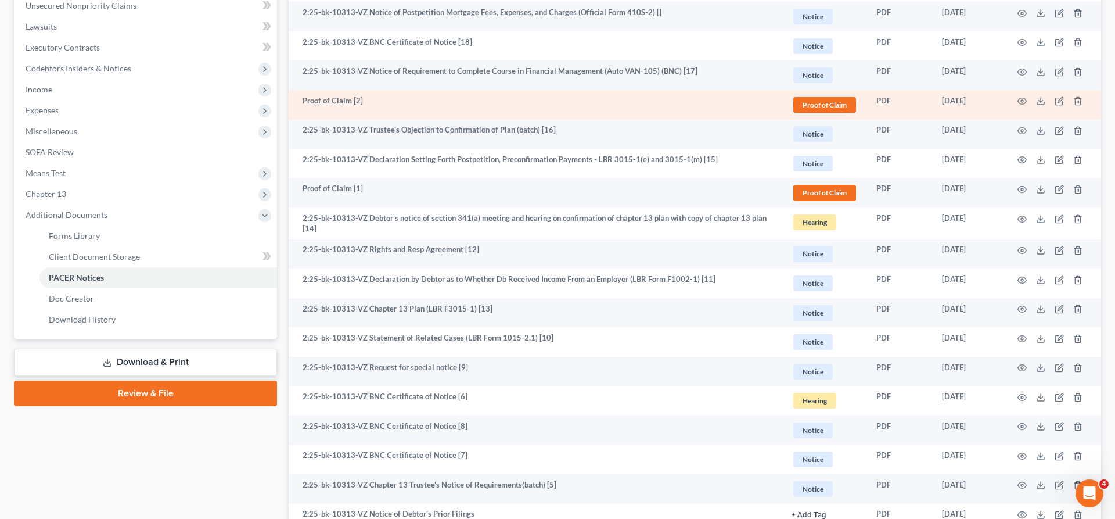
scroll to position [300, 0]
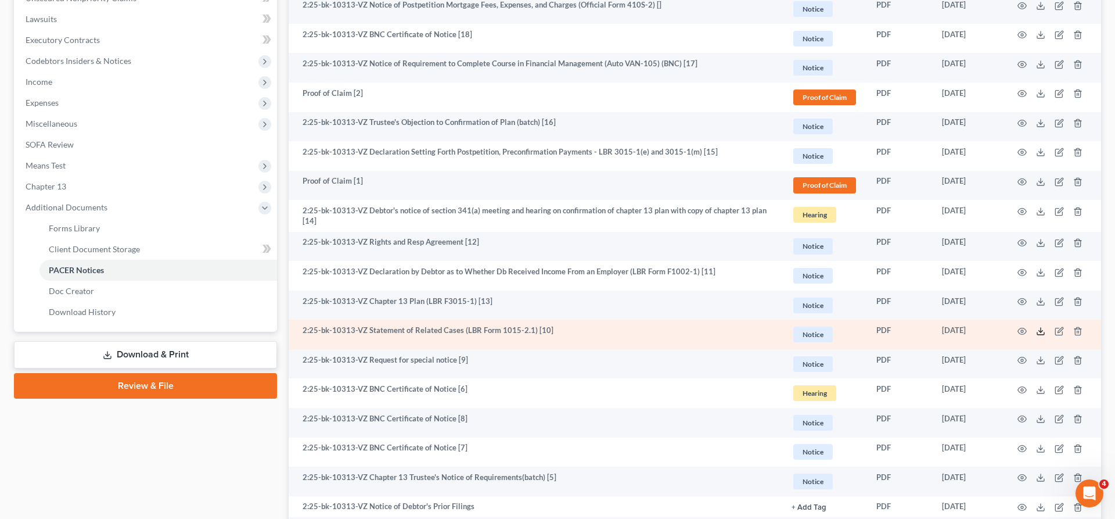
click at [1045, 326] on icon at bounding box center [1040, 330] width 9 height 9
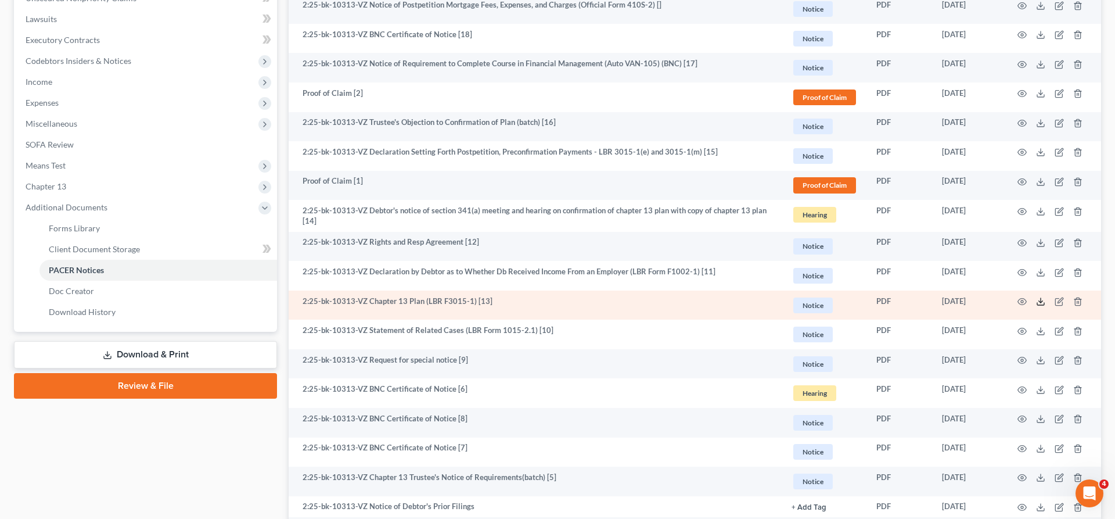
click at [1045, 297] on icon at bounding box center [1040, 301] width 9 height 9
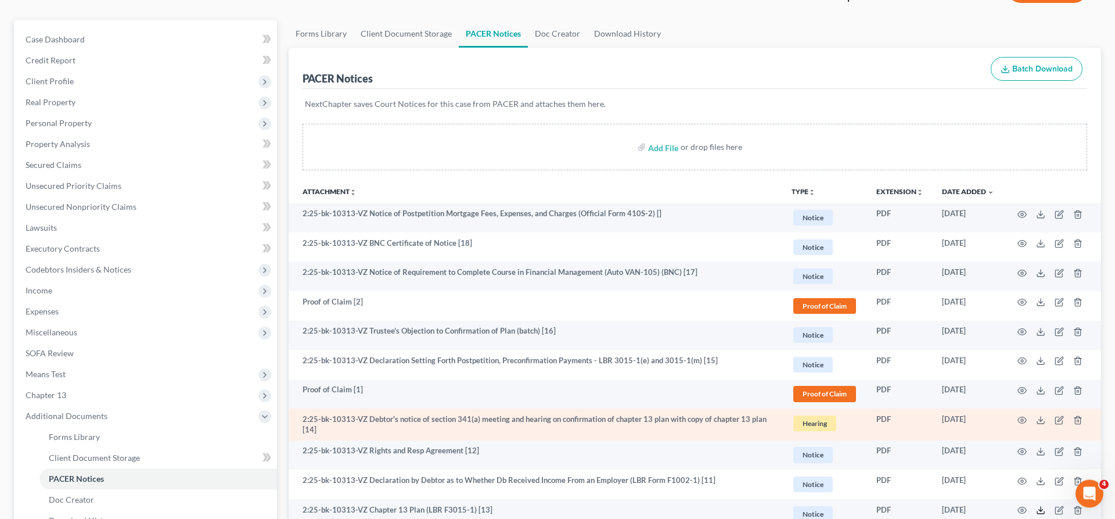
scroll to position [105, 0]
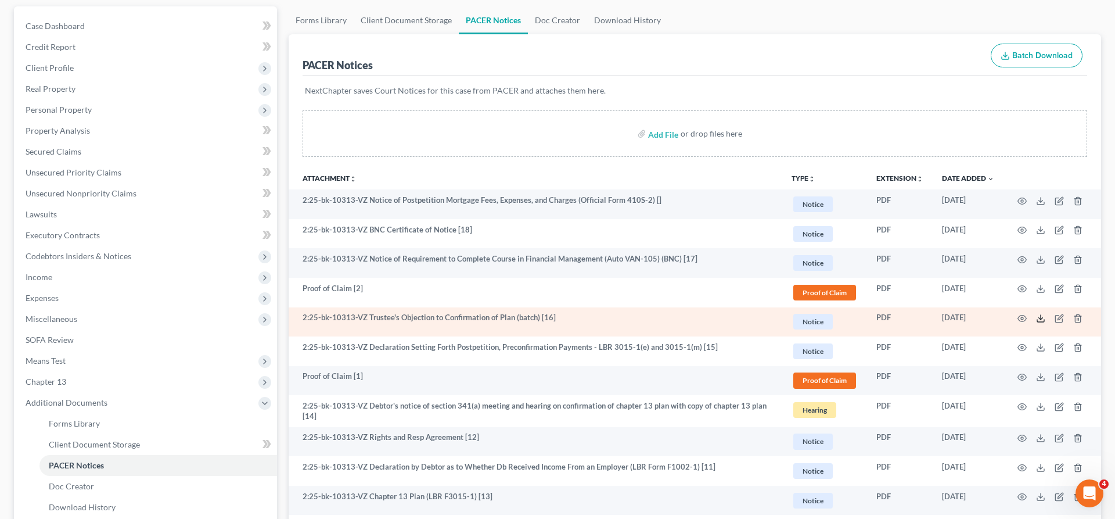
click at [1045, 314] on icon at bounding box center [1040, 318] width 9 height 9
